Goal: Information Seeking & Learning: Learn about a topic

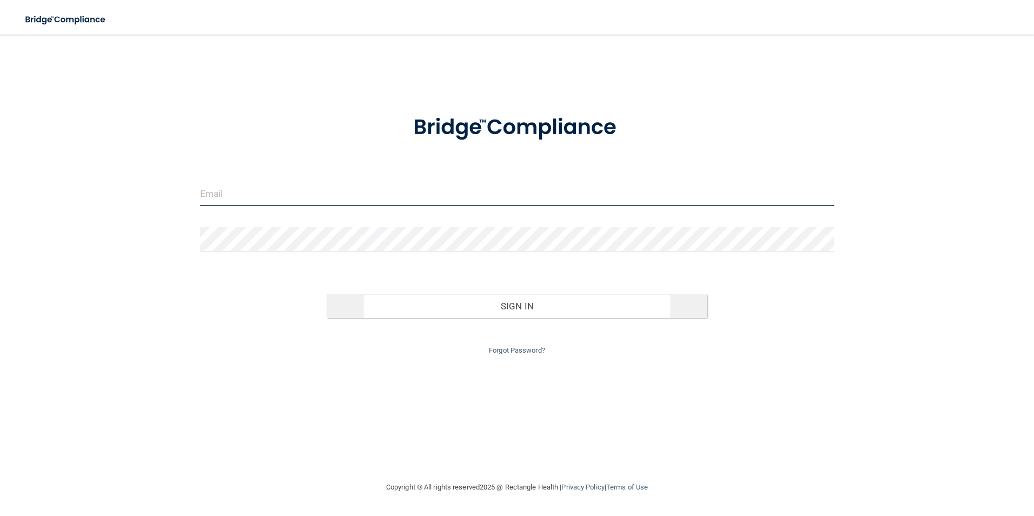
type input "[EMAIL_ADDRESS][DOMAIN_NAME]"
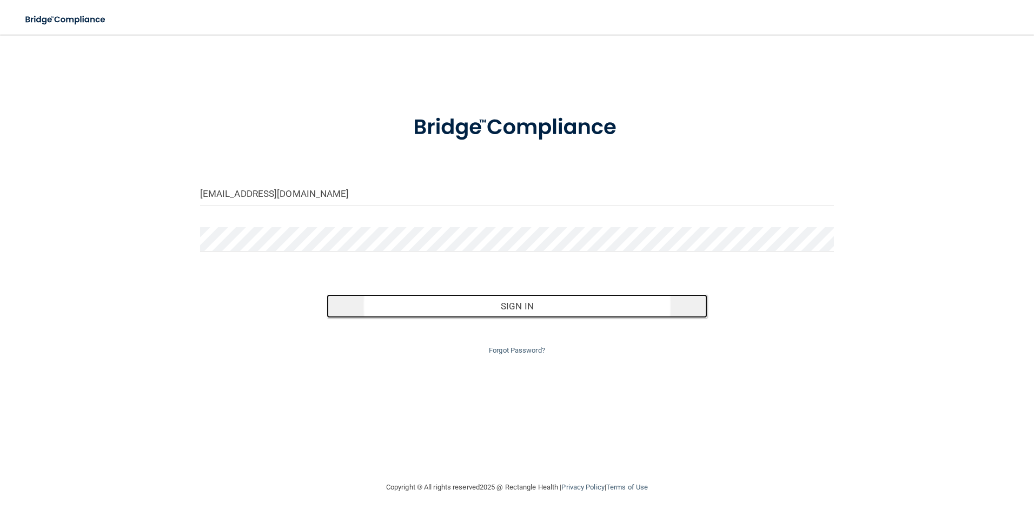
click at [537, 313] on button "Sign In" at bounding box center [517, 306] width 381 height 24
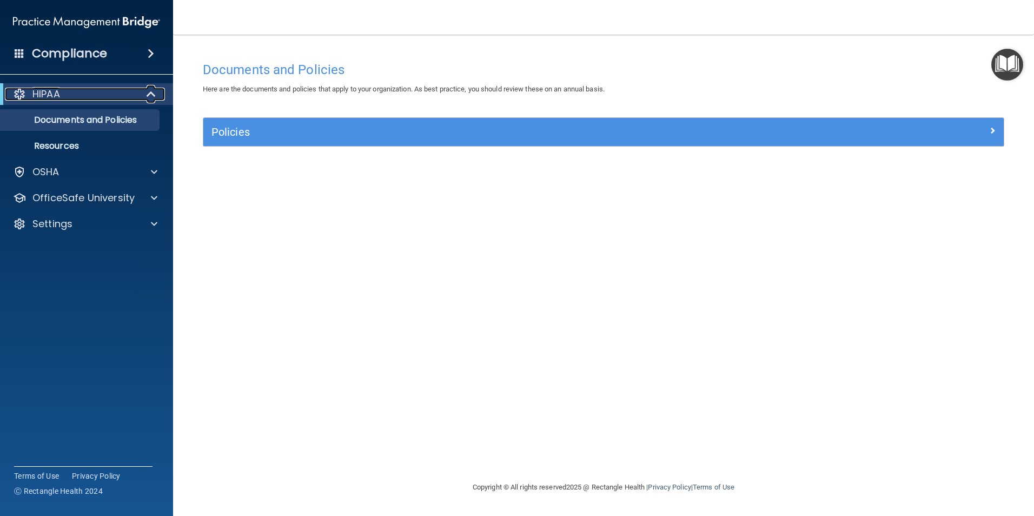
click at [79, 92] on div "HIPAA" at bounding box center [72, 94] width 134 height 13
click at [154, 94] on span at bounding box center [153, 94] width 6 height 13
click at [113, 191] on div "OfficeSafe University" at bounding box center [87, 198] width 174 height 22
click at [158, 198] on div at bounding box center [152, 197] width 27 height 13
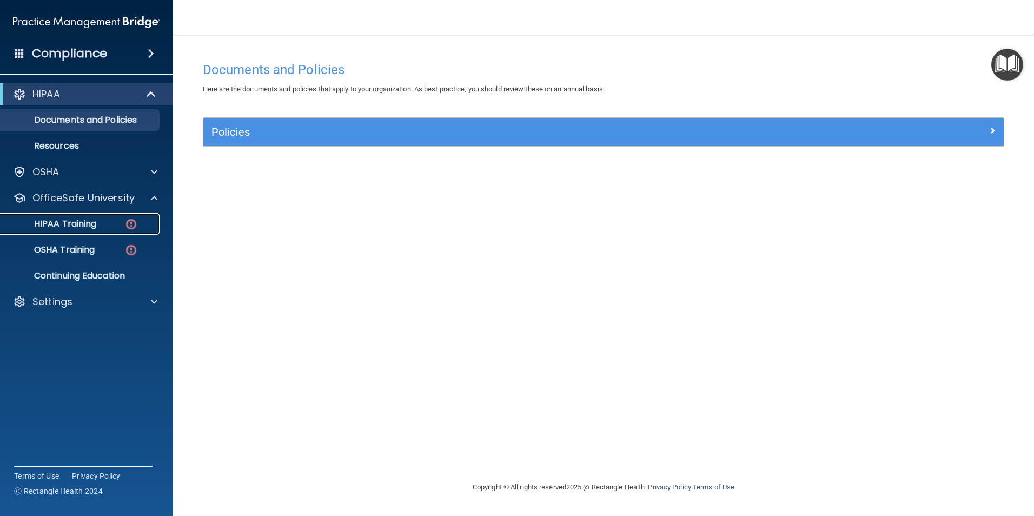
click at [71, 221] on p "HIPAA Training" at bounding box center [51, 223] width 89 height 11
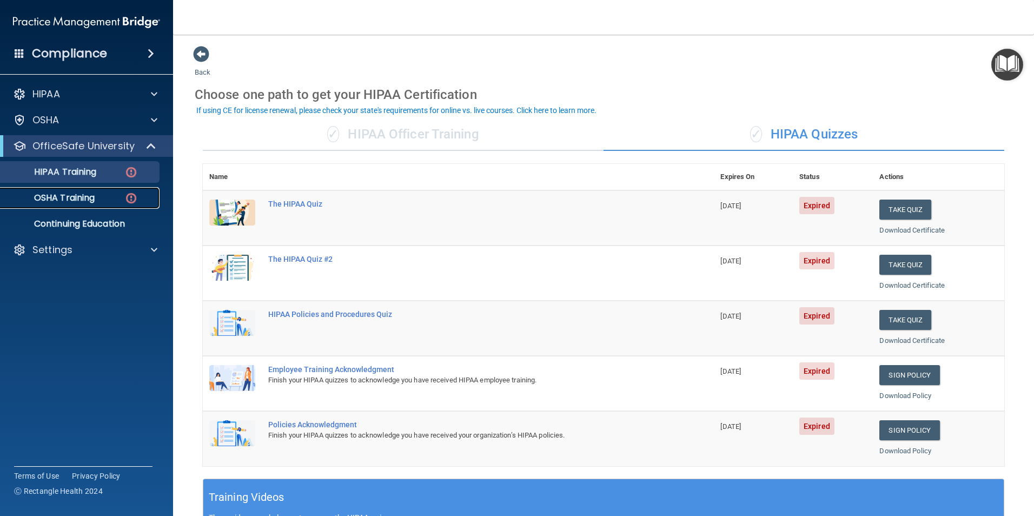
click at [112, 195] on div "OSHA Training" at bounding box center [81, 197] width 148 height 11
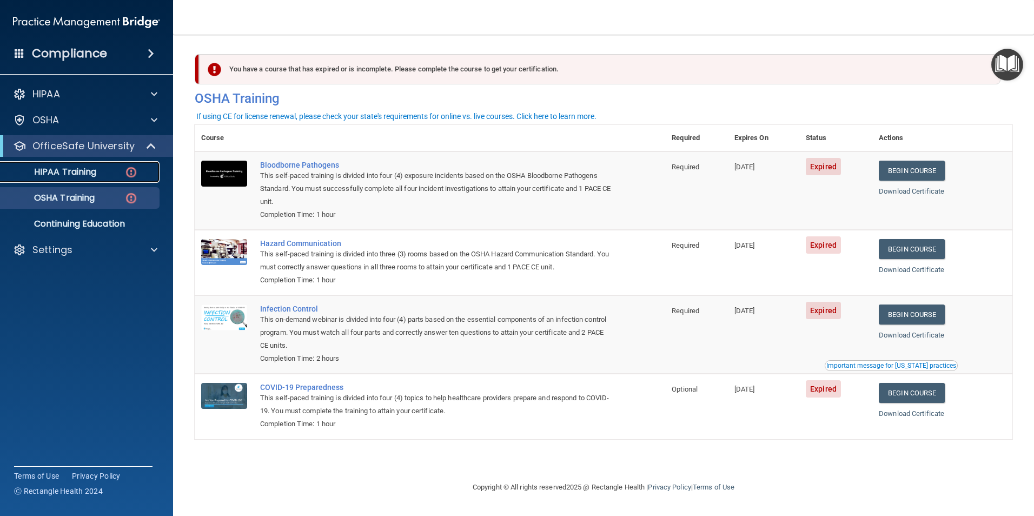
click at [105, 172] on div "HIPAA Training" at bounding box center [81, 172] width 148 height 11
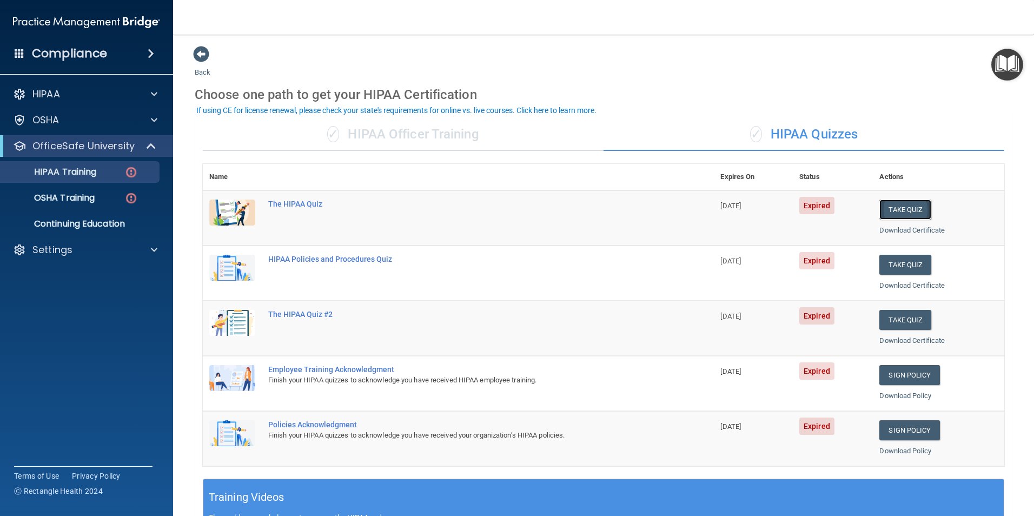
click at [879, 209] on button "Take Quiz" at bounding box center [905, 210] width 52 height 20
click at [466, 148] on div "✓ HIPAA Officer Training" at bounding box center [403, 134] width 401 height 32
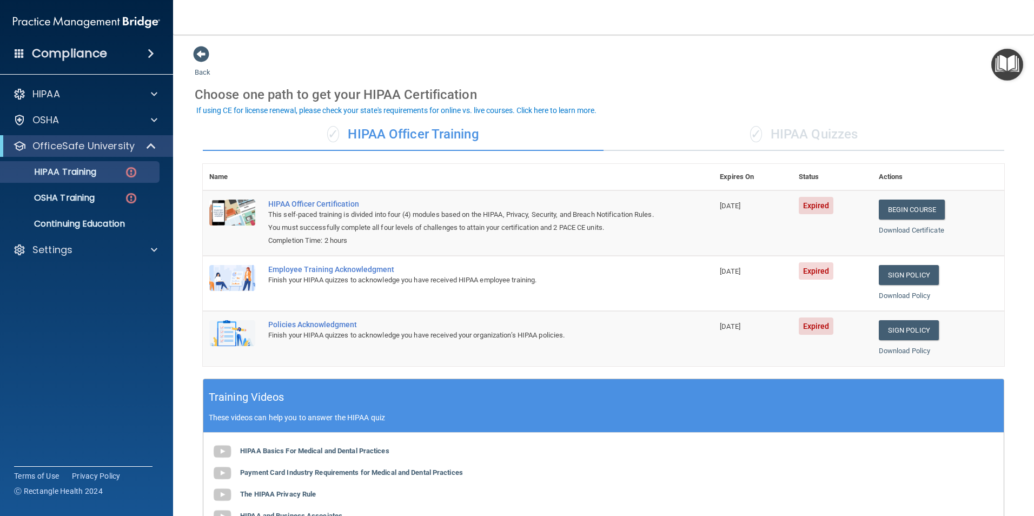
click at [814, 141] on div "✓ HIPAA Quizzes" at bounding box center [803, 134] width 401 height 32
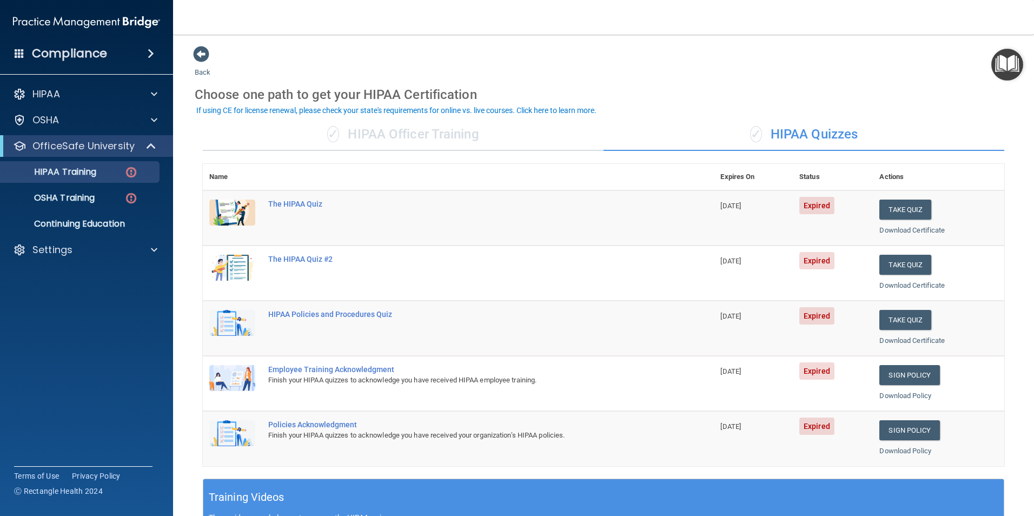
click at [410, 139] on div "✓ HIPAA Officer Training" at bounding box center [403, 134] width 401 height 32
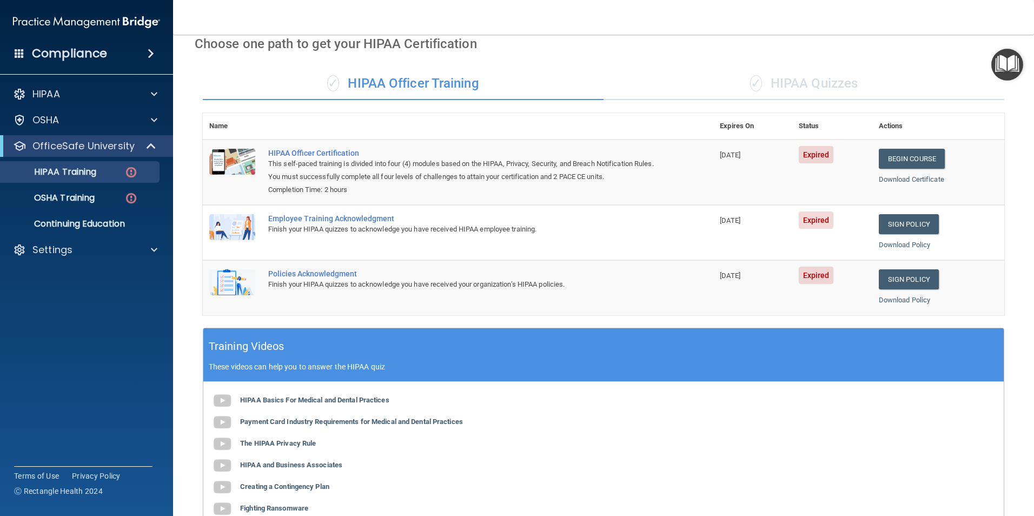
scroll to position [37, 0]
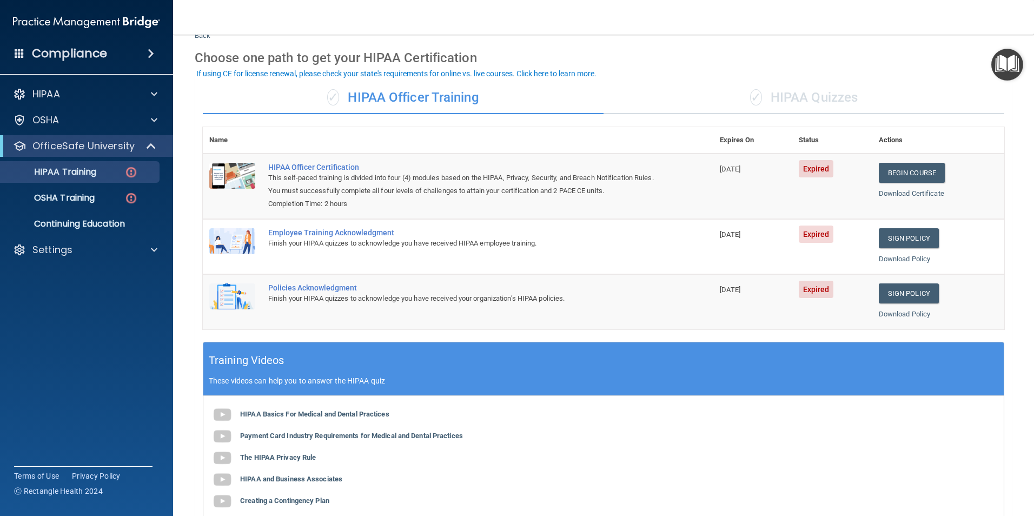
click at [801, 94] on div "✓ HIPAA Quizzes" at bounding box center [803, 98] width 401 height 32
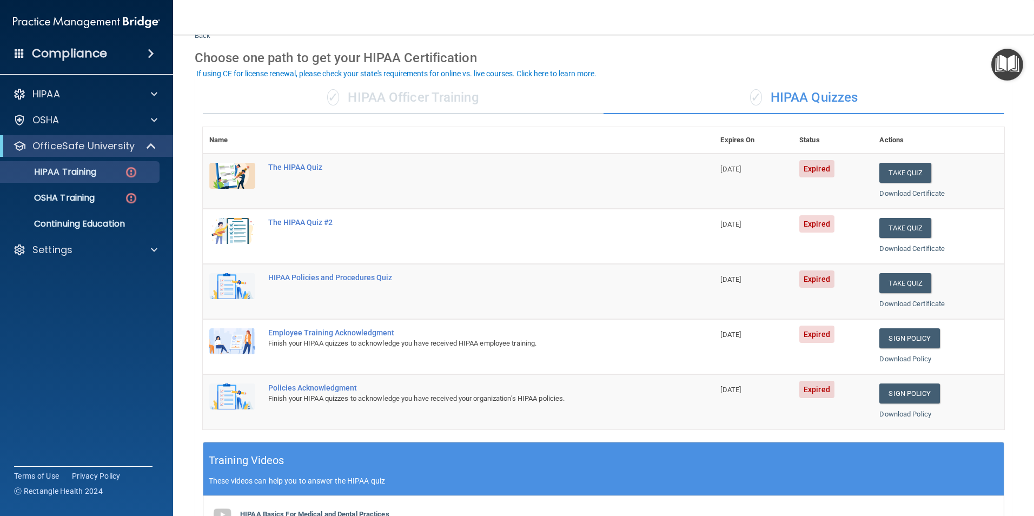
click at [434, 103] on div "✓ HIPAA Officer Training" at bounding box center [403, 98] width 401 height 32
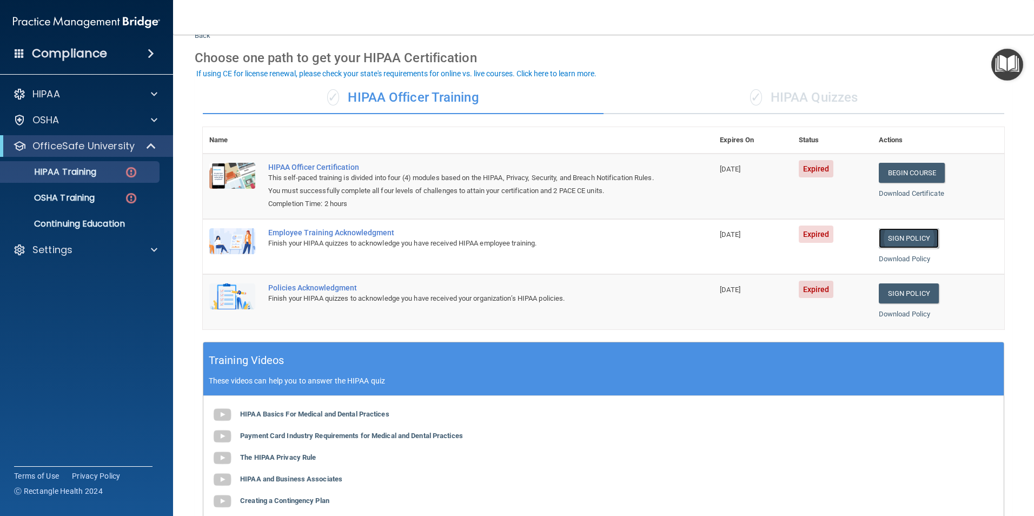
click at [888, 237] on link "Sign Policy" at bounding box center [909, 238] width 60 height 20
